Goal: Information Seeking & Learning: Learn about a topic

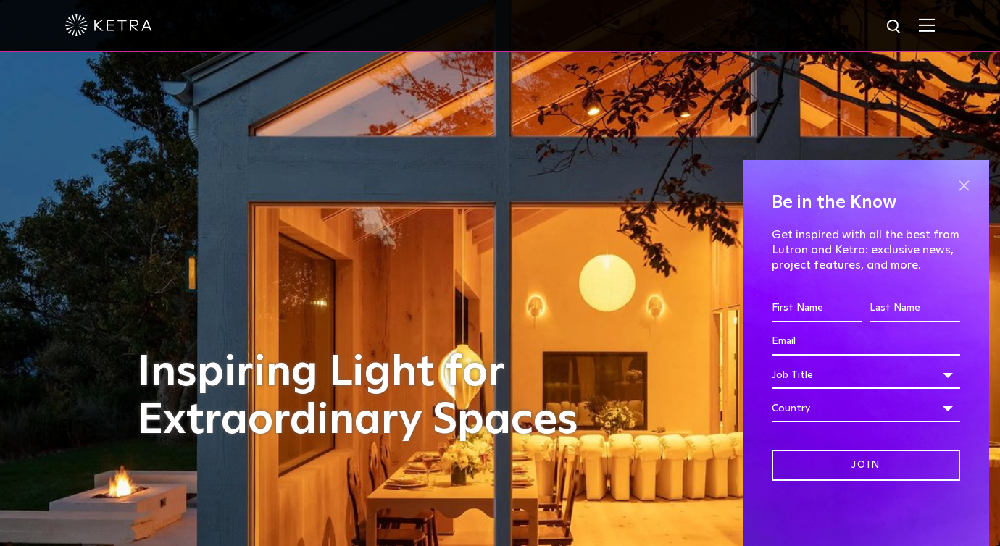
click at [807, 188] on span at bounding box center [964, 186] width 22 height 22
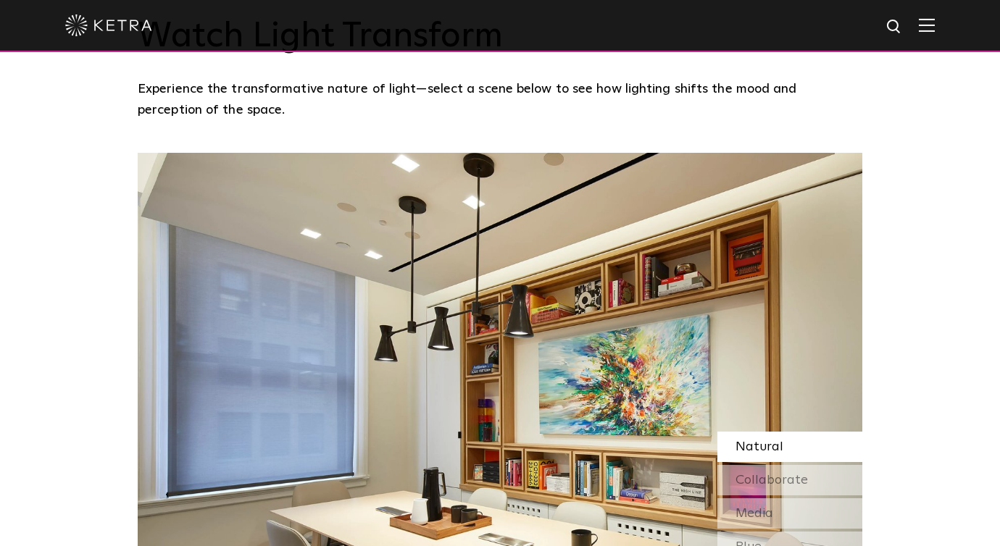
scroll to position [1076, 0]
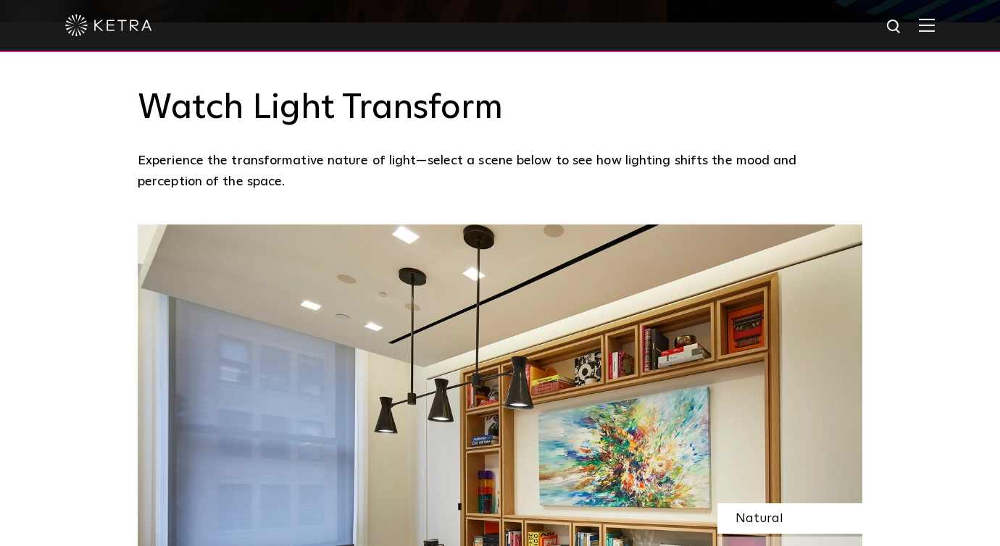
click at [807, 17] on div at bounding box center [499, 25] width 869 height 51
click at [807, 22] on img at bounding box center [927, 25] width 16 height 14
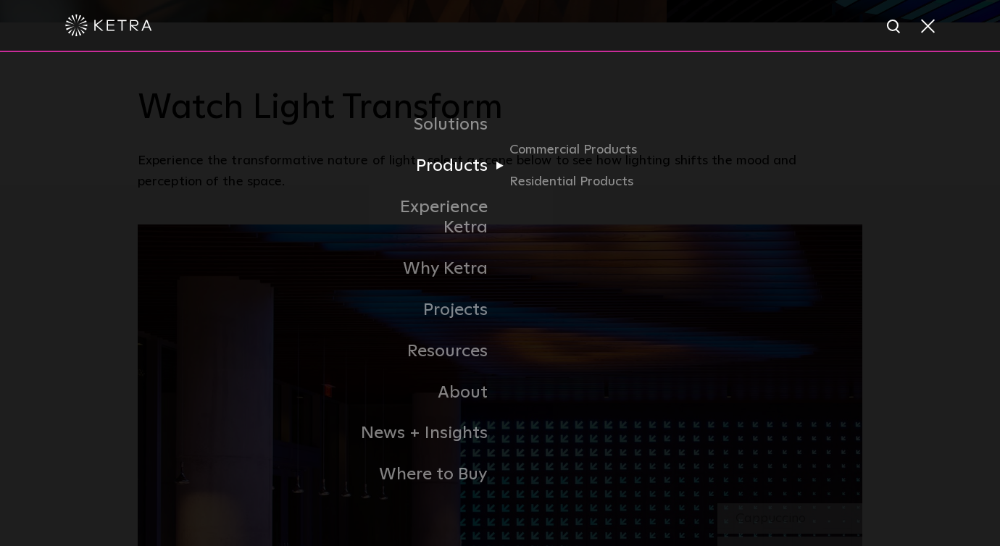
click at [467, 180] on link "Products" at bounding box center [425, 166] width 148 height 41
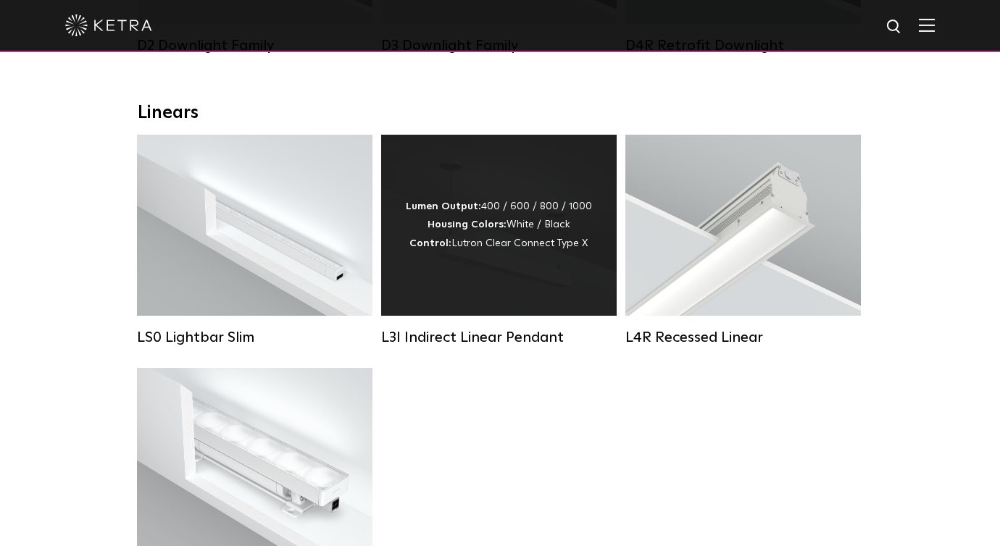
scroll to position [477, 0]
click at [566, 283] on div "Lumen Output: 400 / 600 / 800 / 1000 Housing Colors: White / Black Control: Lut…" at bounding box center [498, 225] width 235 height 181
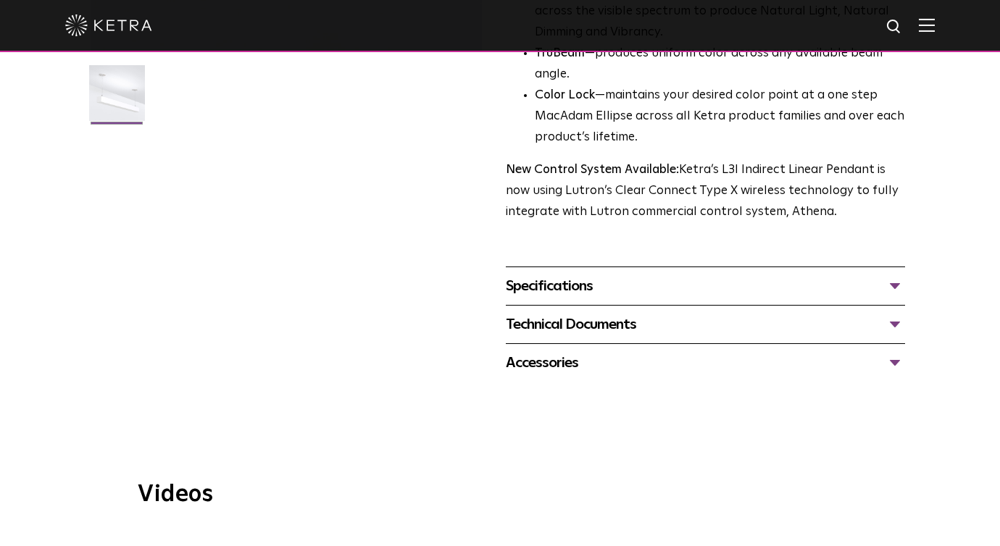
scroll to position [443, 0]
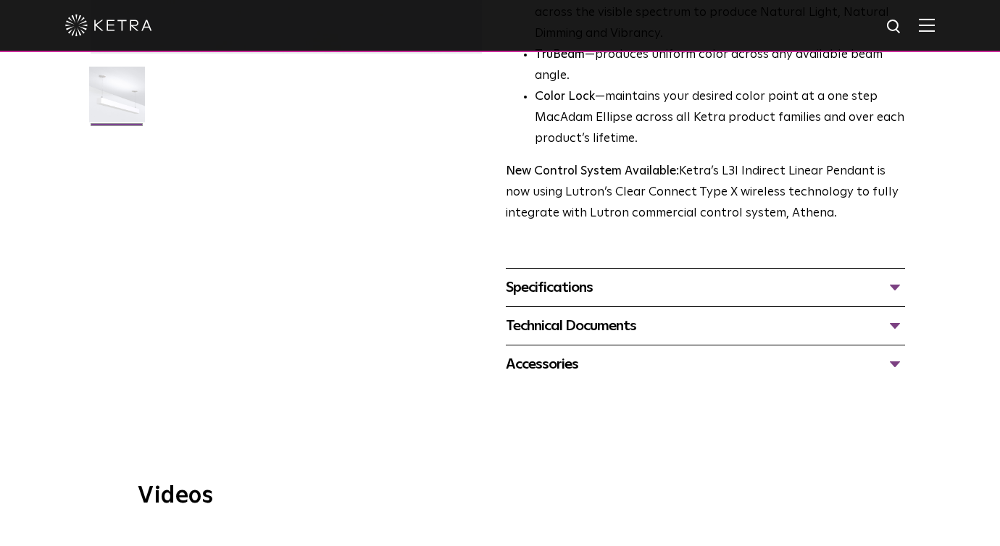
click at [686, 285] on div "Specifications" at bounding box center [705, 287] width 399 height 23
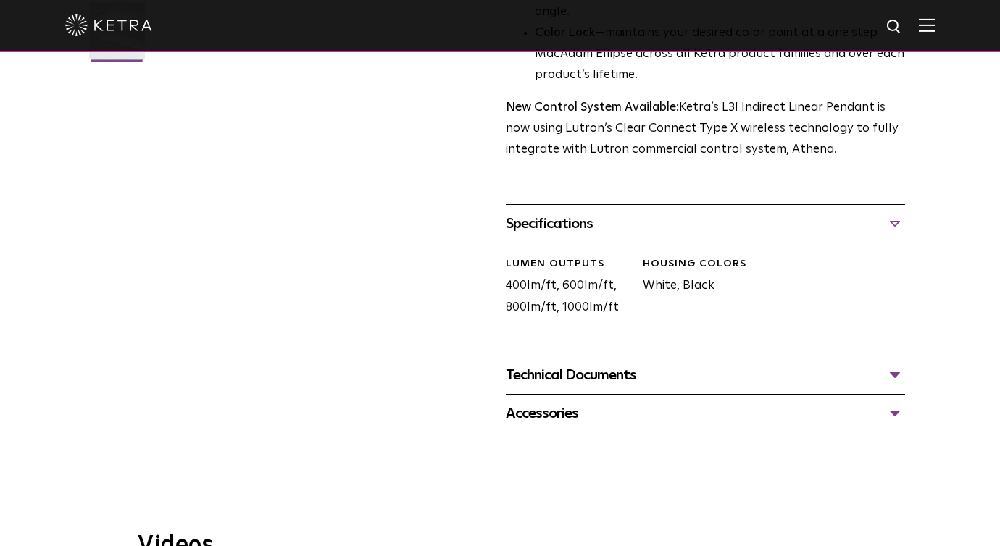
scroll to position [509, 0]
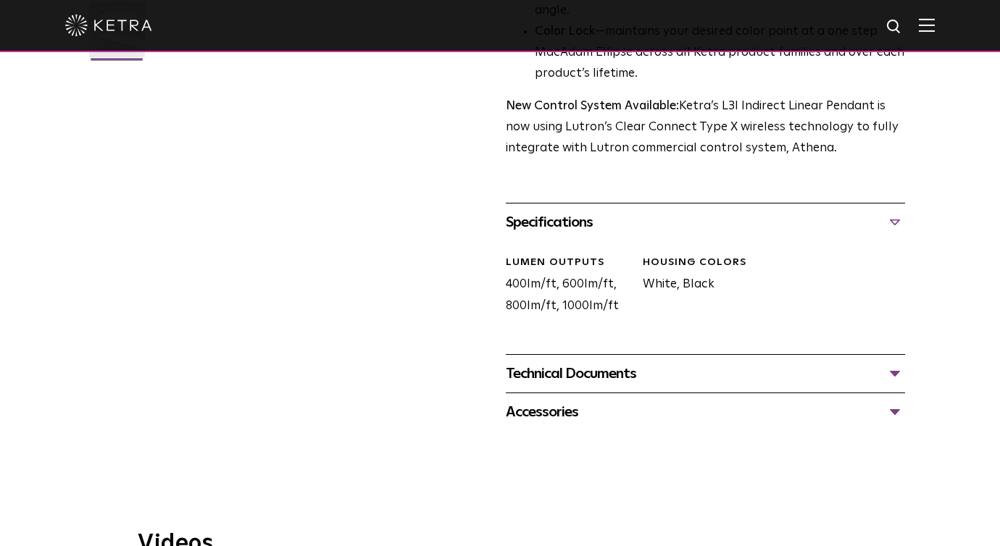
click at [672, 374] on div "Technical Documents" at bounding box center [705, 373] width 399 height 23
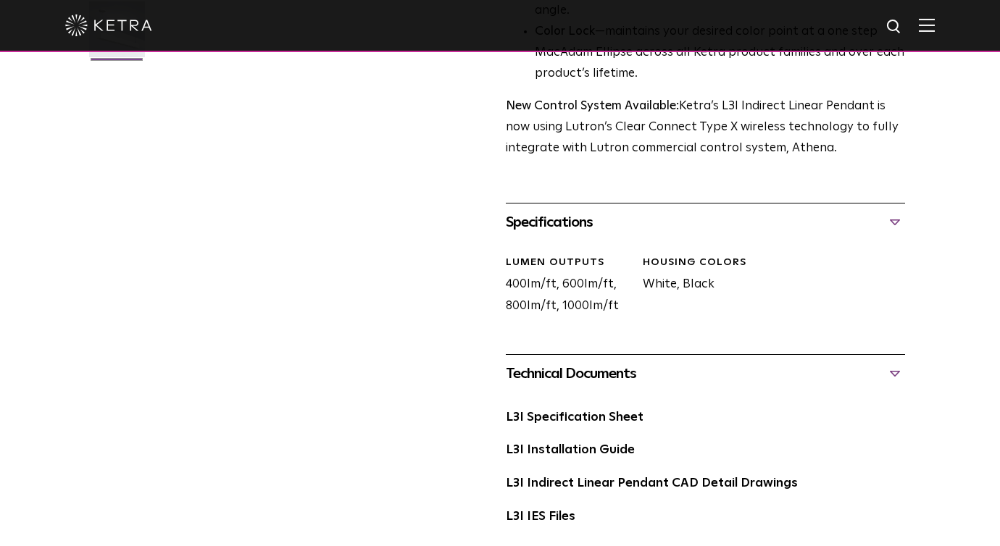
click at [673, 352] on div "LUMEN OUTPUTS 400lm/ft, 600lm/ft, 800lm/ft, 1000lm/ft HOUSING COLORS White, Bla…" at bounding box center [700, 297] width 410 height 113
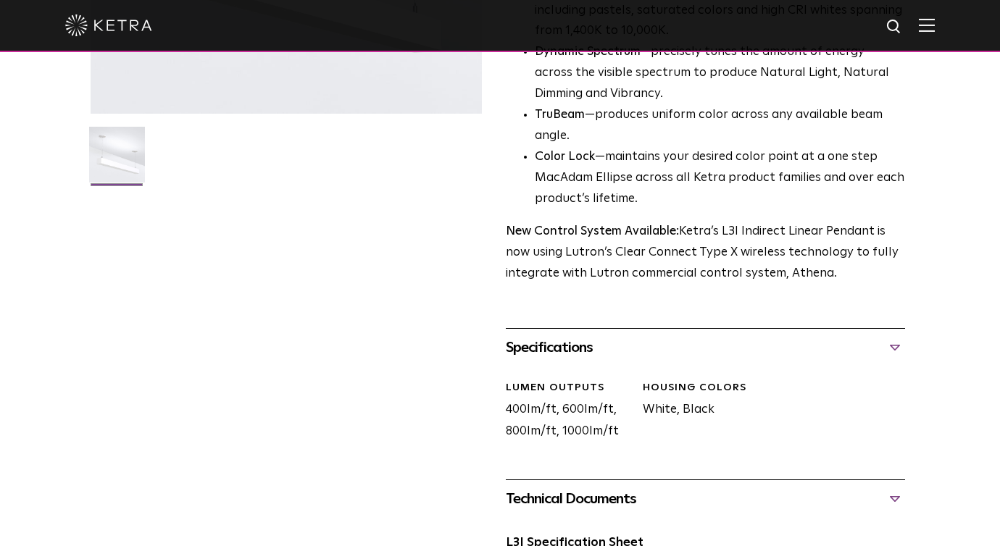
scroll to position [384, 0]
